Goal: Use online tool/utility: Utilize a website feature to perform a specific function

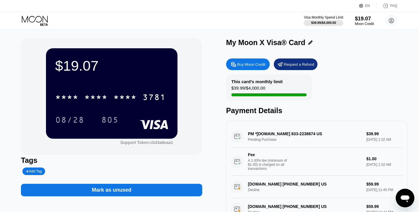
click at [262, 138] on div "PM *OurTime.com 833-2238874 US Pending Purchase $39.99 Sep 19, 2025 1:32 AM Fee…" at bounding box center [317, 150] width 172 height 50
click at [238, 137] on div "PM *OurTime.com 833-2238874 US Pending Purchase $39.99 Sep 19, 2025 1:32 AM Fee…" at bounding box center [317, 150] width 172 height 50
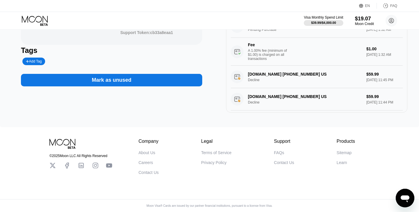
scroll to position [111, 0]
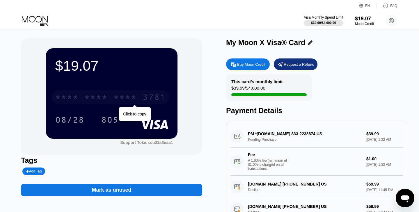
click at [82, 100] on div "* * * * * * * * * * * * 3781" at bounding box center [111, 97] width 118 height 15
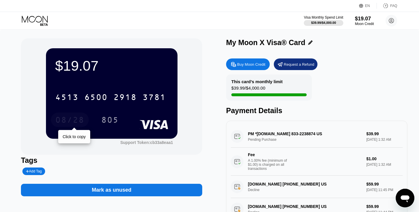
click at [71, 119] on div "08/28" at bounding box center [69, 120] width 29 height 9
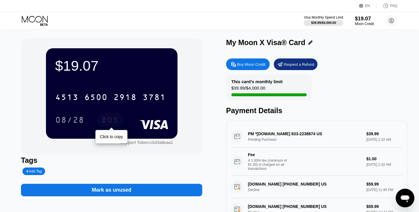
click at [112, 118] on div "805" at bounding box center [109, 120] width 17 height 9
